Goal: Information Seeking & Learning: Learn about a topic

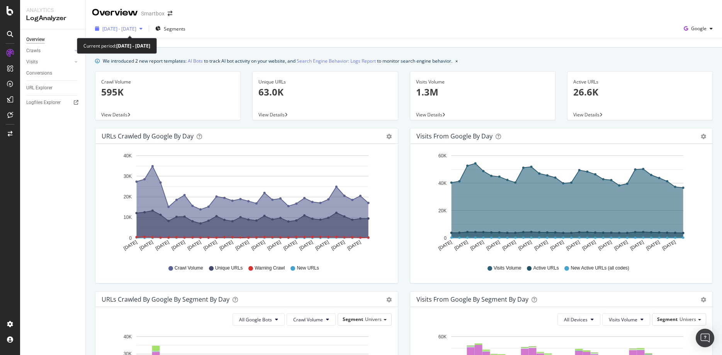
click at [132, 25] on span "[DATE] - [DATE]" at bounding box center [119, 28] width 34 height 7
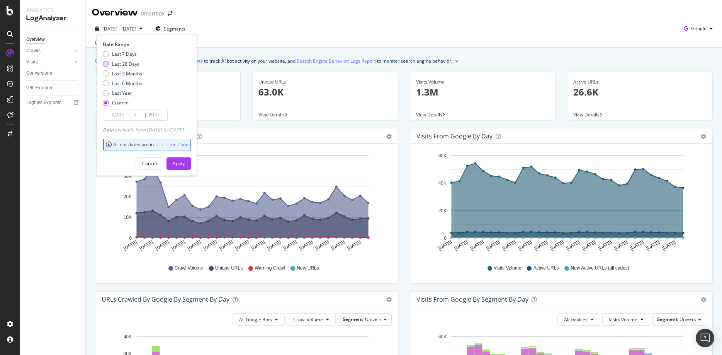
click at [127, 63] on div "Last 28 Days" at bounding box center [125, 64] width 27 height 7
type input "[DATE]"
click at [185, 165] on div "Apply" at bounding box center [179, 163] width 12 height 7
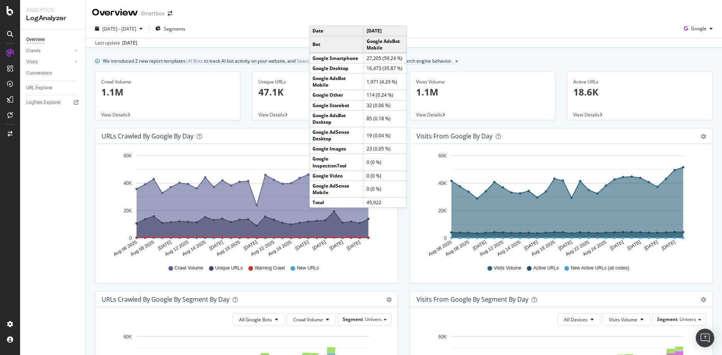
click at [254, 51] on div "We introduced 2 new report templates: AI Bots to track AI bot activity on your …" at bounding box center [404, 345] width 636 height 596
click at [493, 73] on div "Visits Volume 1.1M" at bounding box center [482, 89] width 133 height 37
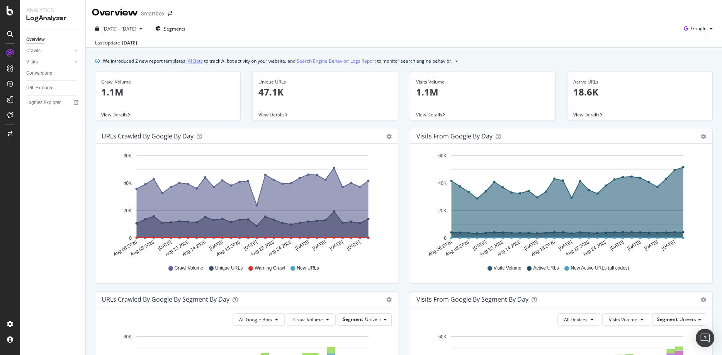
click at [192, 59] on link "AI Bots" at bounding box center [195, 61] width 15 height 8
